Goal: Task Accomplishment & Management: Manage account settings

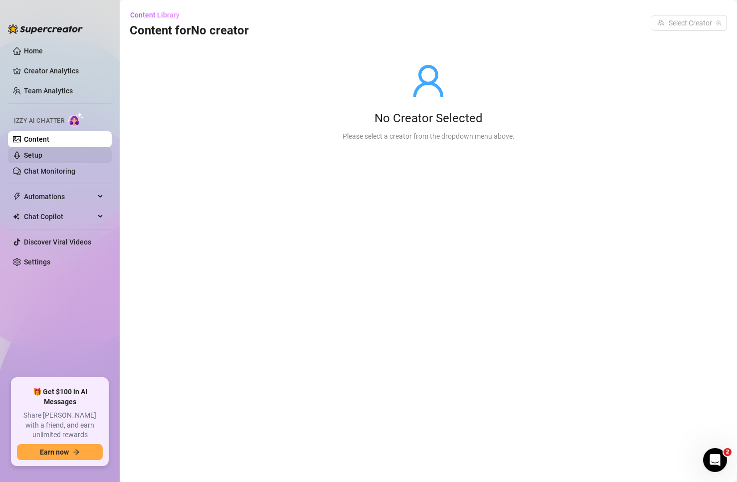
click at [42, 156] on link "Setup" at bounding box center [33, 155] width 18 height 8
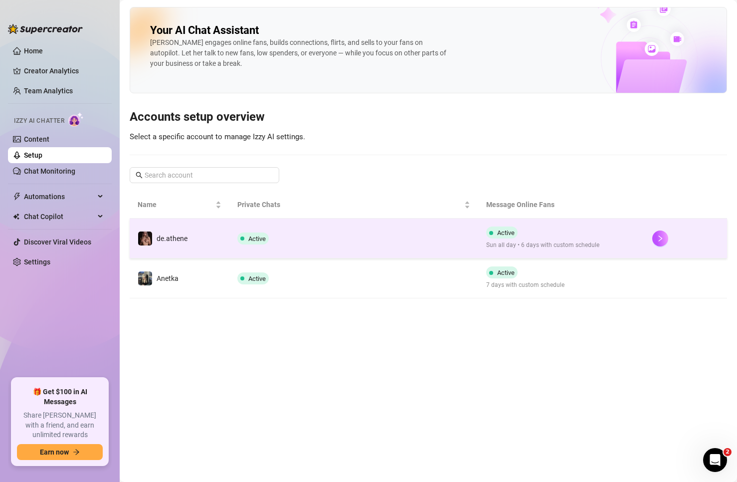
click at [206, 234] on td "de.athene" at bounding box center [180, 238] width 100 height 40
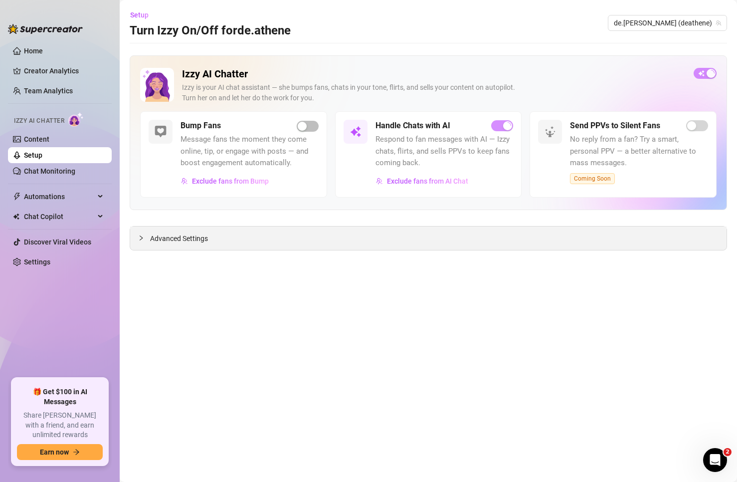
click at [195, 239] on span "Advanced Settings" at bounding box center [179, 238] width 58 height 11
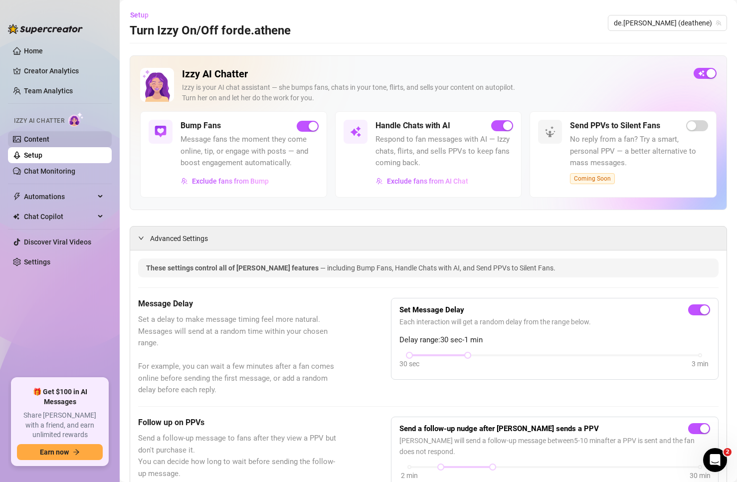
click at [49, 139] on link "Content" at bounding box center [36, 139] width 25 height 8
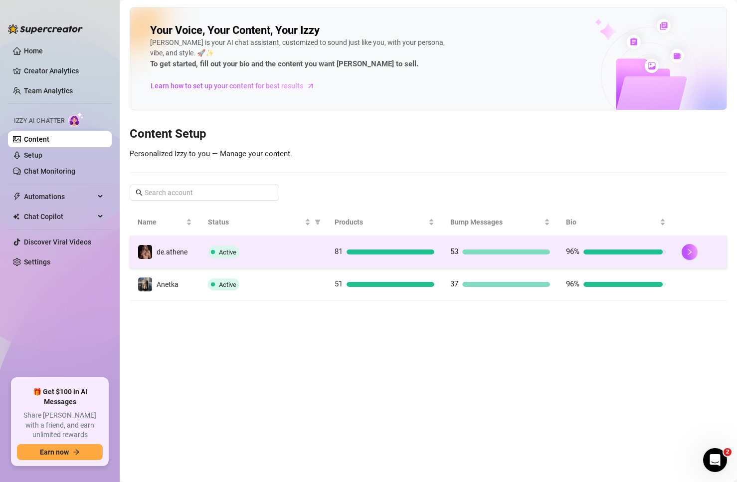
click at [177, 248] on span "de.athene" at bounding box center [172, 252] width 31 height 8
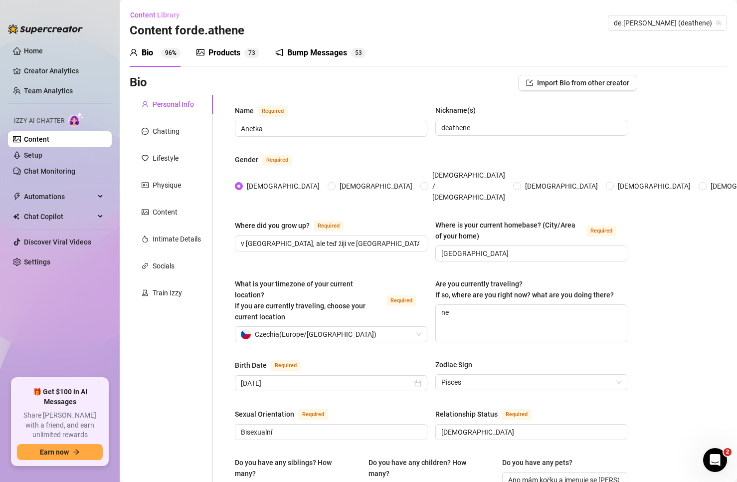
click at [306, 57] on div "Bump Messages" at bounding box center [317, 53] width 60 height 12
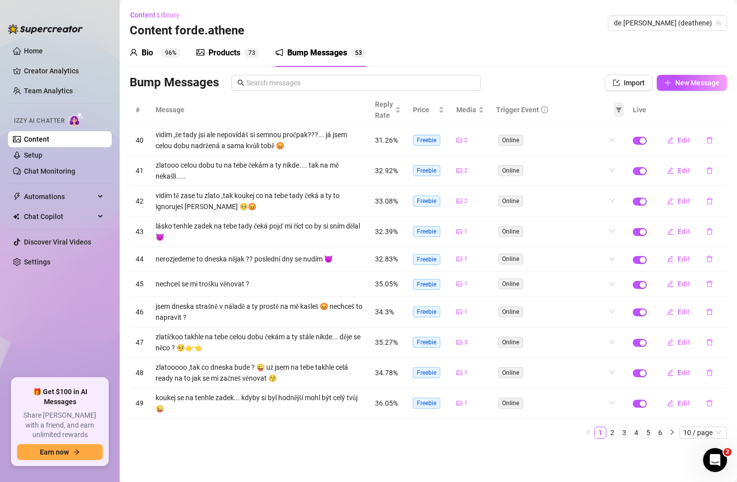
click at [620, 108] on icon "filter" at bounding box center [619, 109] width 5 height 5
drag, startPoint x: 598, startPoint y: 143, endPoint x: 595, endPoint y: 154, distance: 11.7
click at [597, 147] on span "Like" at bounding box center [595, 145] width 44 height 11
checkbox input "true"
click at [595, 154] on li "Comment" at bounding box center [595, 161] width 56 height 16
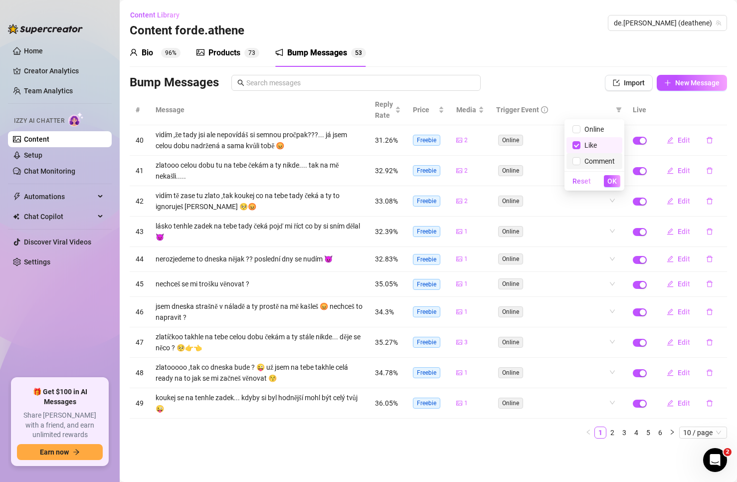
checkbox input "true"
click at [606, 177] on button "OK" at bounding box center [612, 181] width 16 height 12
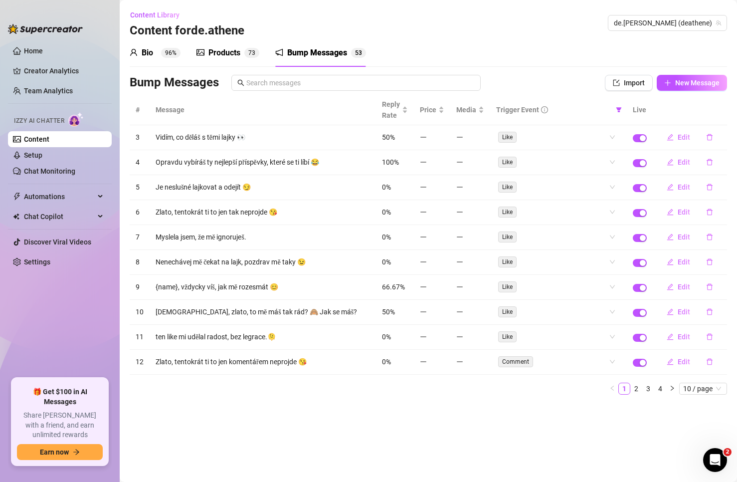
click at [49, 141] on link "Content" at bounding box center [36, 139] width 25 height 8
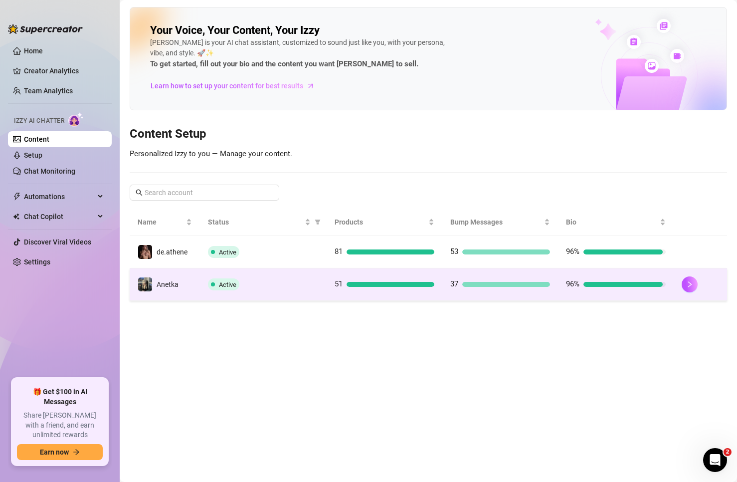
click at [198, 280] on td "Anetka" at bounding box center [165, 284] width 70 height 32
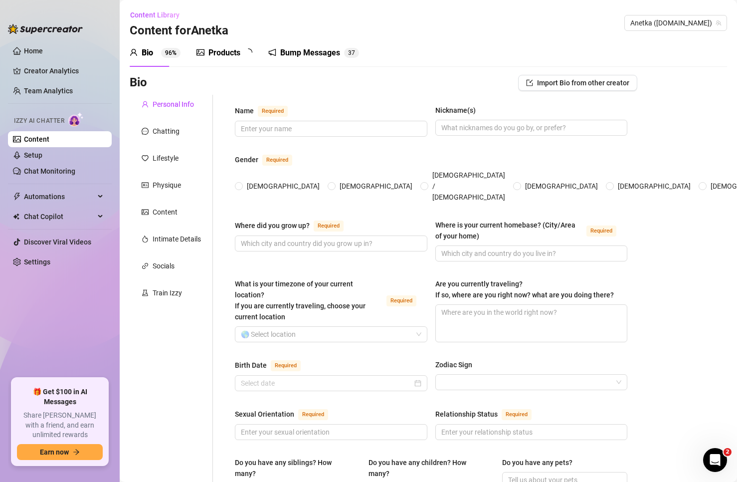
type input "Anetka"
type input "deathene"
type input "v [GEOGRAPHIC_DATA], ale teď žiji ve [GEOGRAPHIC_DATA]"
type input "[GEOGRAPHIC_DATA]"
type textarea "ne"
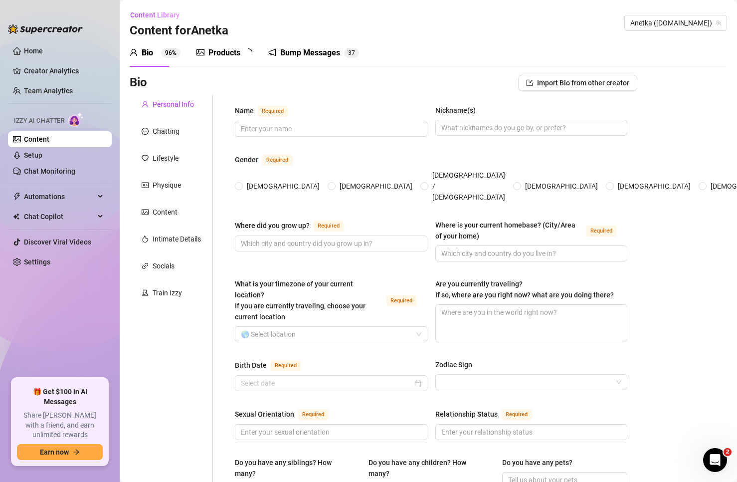
type input "Bisexualní"
type input "[DEMOGRAPHIC_DATA]"
type input "[PERSON_NAME]"
type input "nemám žadné děti"
type input "Ano mám kočku a jmenuje se [PERSON_NAME]"
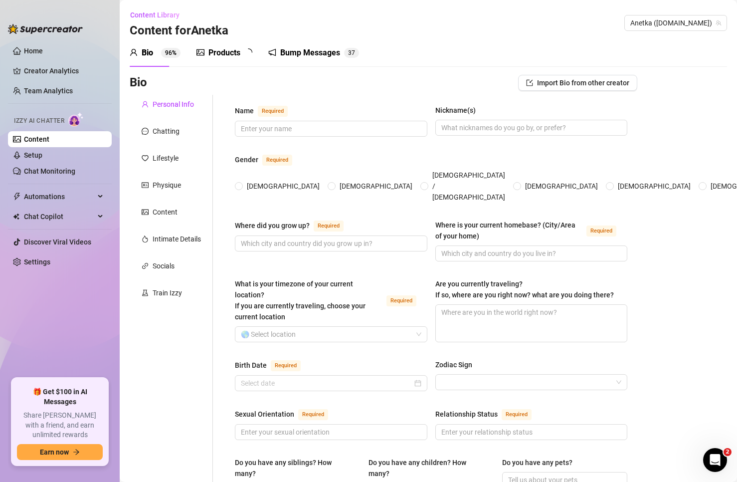
type input "jsem čistě onlyfans tvůrkyně"
type input "vystudovala jsem gympl"
type input "žádné"
type textarea "moje životní cíle jsou být úspěšná a později vlastnit statek s hodně zvířatky."
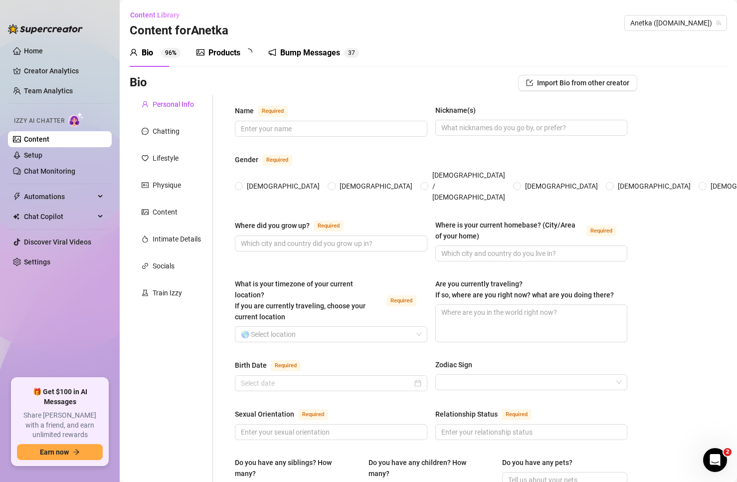
type textarea "čerstvě po řidičáku, jsem řídila přítelovo auto a hned jsem ho nabourala. Přeje…"
type textarea "nemám ráda koně, prostě se jich bojím"
type textarea "Momentálně chodím na jógu a to jsem dříve hodně posilovala. Ale to mě časem pře…"
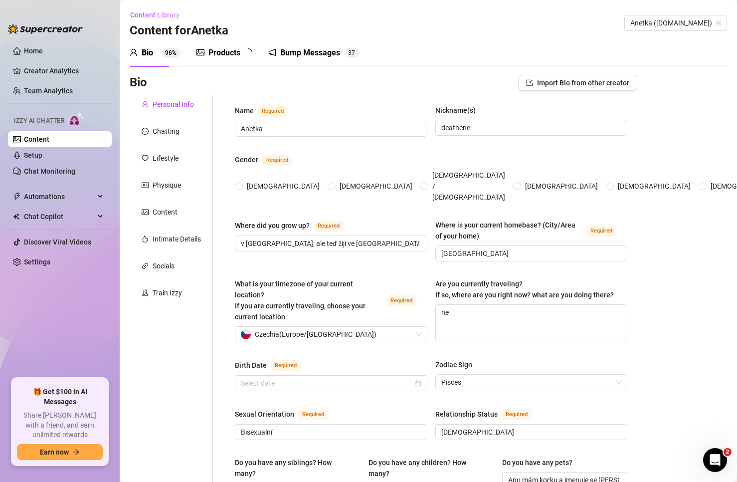
radio input "true"
type input "[DATE]"
click at [296, 52] on div "Bump Messages" at bounding box center [317, 53] width 60 height 12
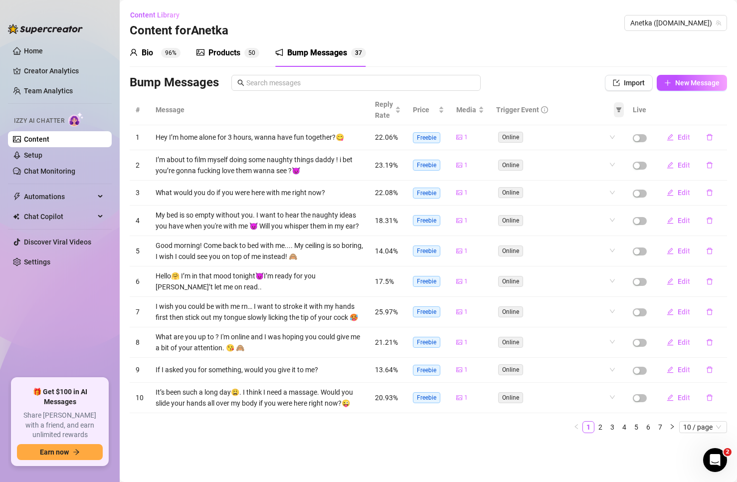
click at [618, 112] on icon "filter" at bounding box center [619, 110] width 6 height 6
click at [595, 144] on span "Like" at bounding box center [589, 145] width 16 height 8
checkbox input "true"
click at [595, 157] on span "Comment" at bounding box center [598, 161] width 34 height 8
checkbox input "true"
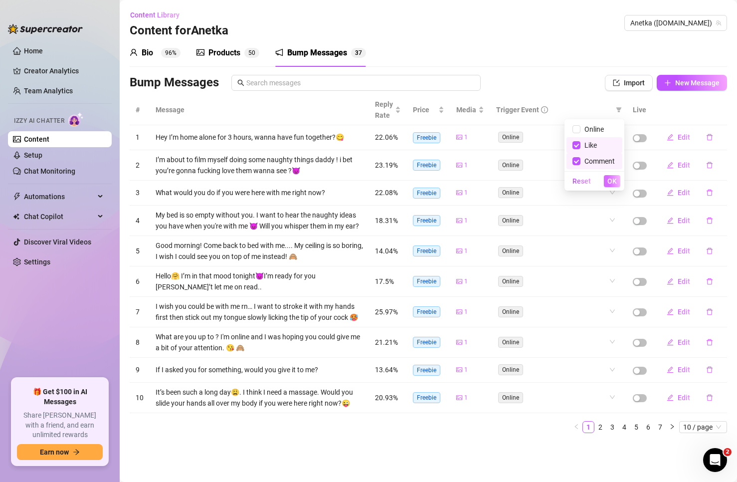
click at [611, 176] on button "OK" at bounding box center [612, 181] width 16 height 12
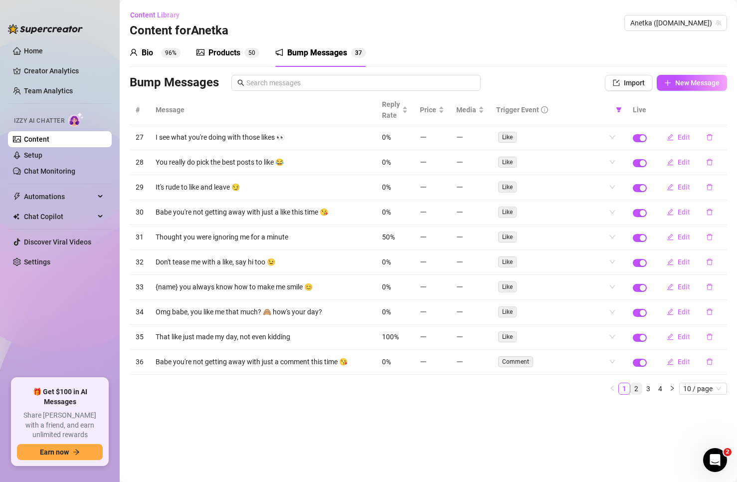
click at [637, 389] on link "2" at bounding box center [636, 388] width 11 height 11
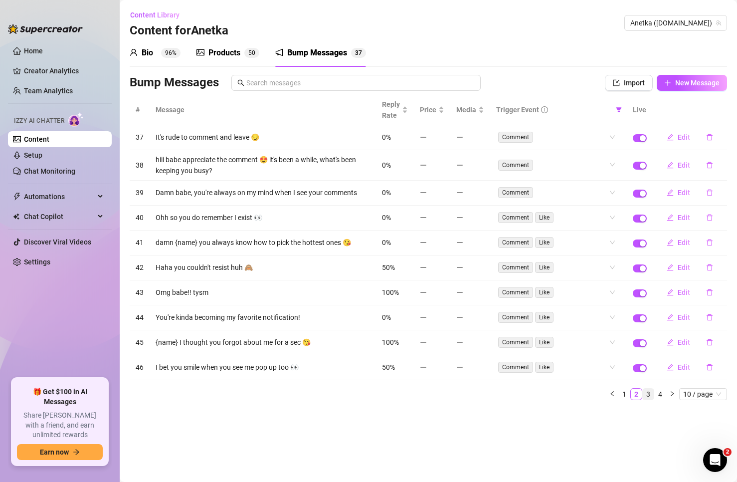
click at [648, 391] on link "3" at bounding box center [648, 394] width 11 height 11
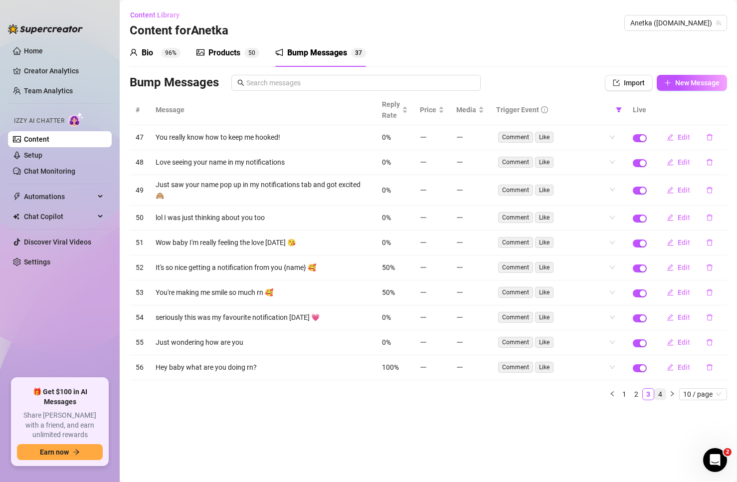
click at [658, 394] on link "4" at bounding box center [660, 394] width 11 height 11
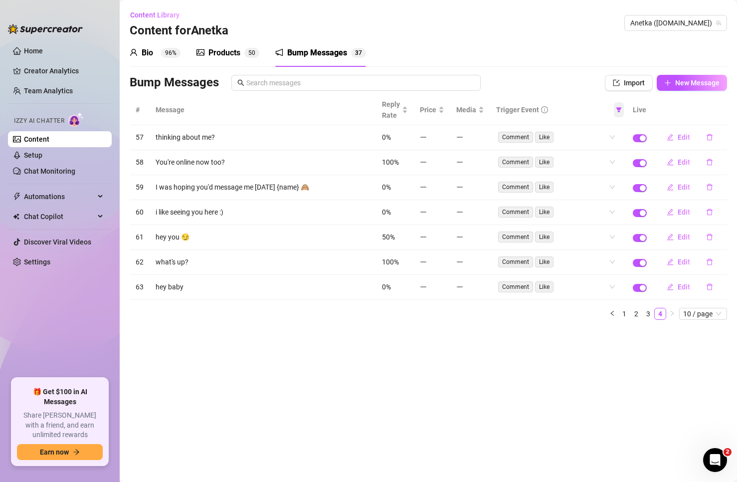
click at [620, 111] on icon "filter" at bounding box center [619, 109] width 5 height 5
click at [583, 147] on span "Like" at bounding box center [589, 145] width 16 height 8
checkbox input "false"
click at [586, 160] on span "Comment" at bounding box center [598, 161] width 34 height 8
checkbox input "false"
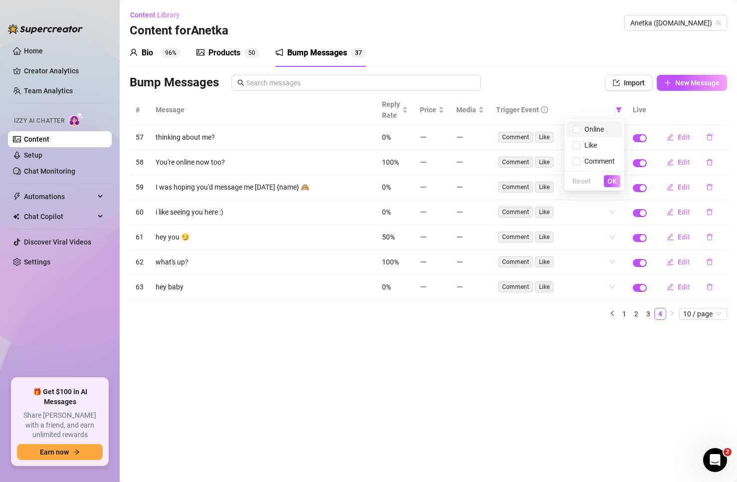
click at [591, 131] on span "Online" at bounding box center [592, 129] width 23 height 8
checkbox input "true"
click at [615, 180] on span "OK" at bounding box center [612, 181] width 9 height 8
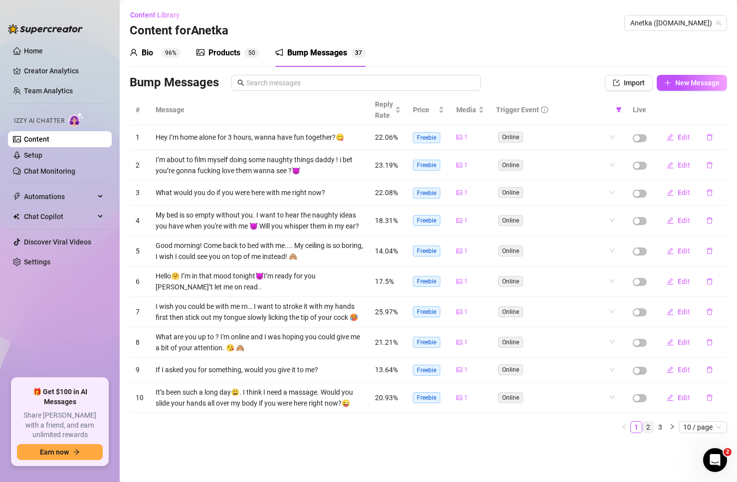
click at [649, 428] on link "2" at bounding box center [648, 427] width 11 height 11
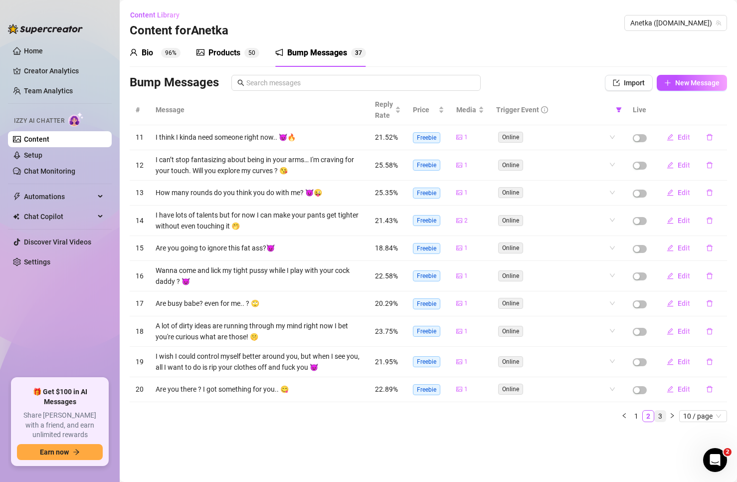
click at [660, 415] on link "3" at bounding box center [660, 416] width 11 height 11
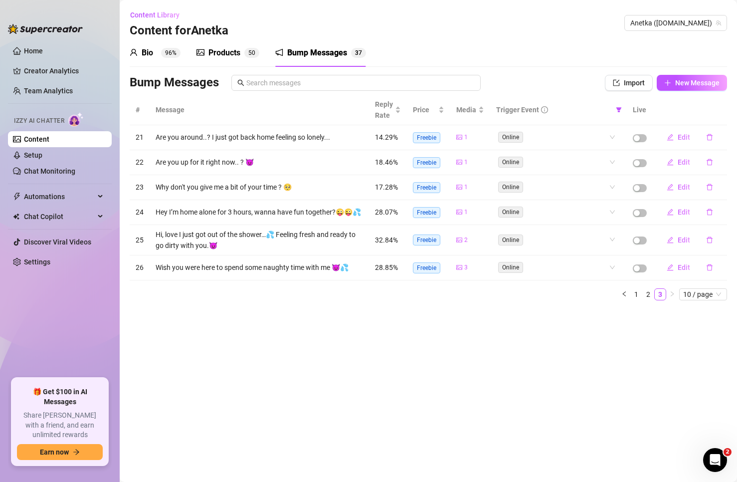
drag, startPoint x: 660, startPoint y: 415, endPoint x: 556, endPoint y: 382, distance: 109.2
click at [556, 382] on main "Content Library Content for [PERSON_NAME] ([DOMAIN_NAME]) Bio 96% Products 5 0 …" at bounding box center [429, 241] width 618 height 482
